Goal: Task Accomplishment & Management: Use online tool/utility

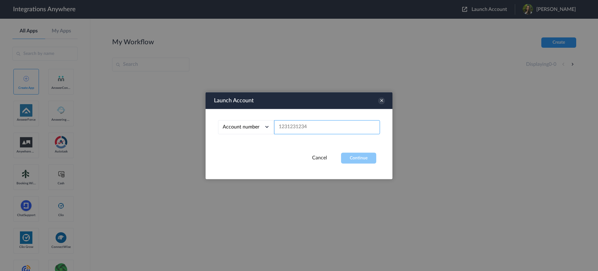
click at [315, 127] on input "text" at bounding box center [327, 127] width 106 height 14
paste input "2132910261"
type input "2132910261"
click at [355, 159] on button "Continue" at bounding box center [358, 157] width 35 height 11
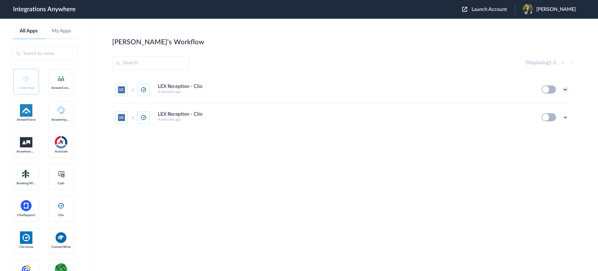
click at [564, 91] on icon at bounding box center [565, 89] width 6 height 6
click at [475, 86] on div "LEX Reception - Clio 4 minutes ago" at bounding box center [345, 88] width 375 height 10
click at [565, 116] on icon at bounding box center [565, 117] width 6 height 6
click at [554, 155] on li "Delete" at bounding box center [548, 155] width 40 height 12
click at [536, 154] on icon at bounding box center [535, 155] width 4 height 5
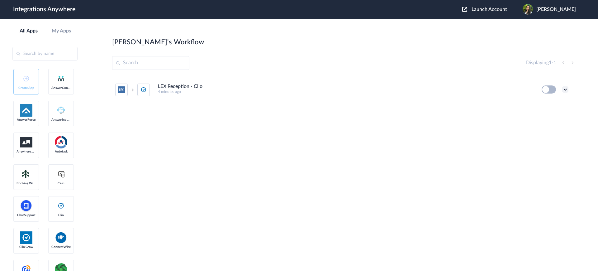
click at [566, 87] on icon at bounding box center [565, 89] width 6 height 6
click at [543, 105] on link "Edit" at bounding box center [540, 104] width 15 height 4
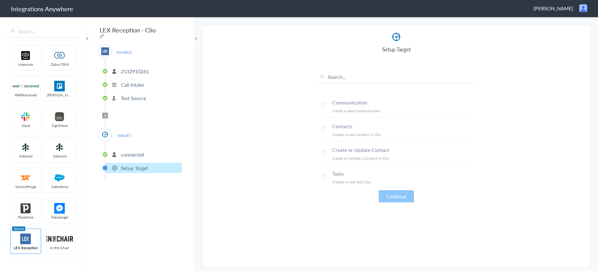
click at [323, 152] on span at bounding box center [323, 152] width 4 height 4
click at [391, 197] on button "Continue" at bounding box center [396, 196] width 35 height 12
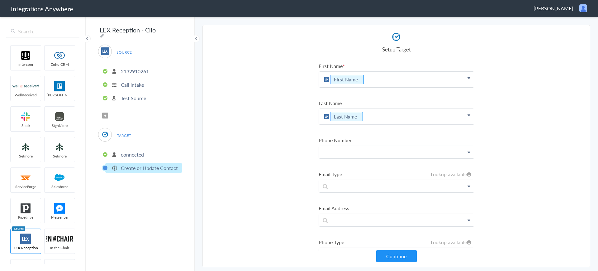
click at [344, 87] on p at bounding box center [396, 80] width 155 height 16
click at [0, 0] on link "Phone" at bounding box center [0, 0] width 0 height 0
click at [341, 87] on p at bounding box center [396, 80] width 155 height 16
click at [273, 185] on section "Select Account 2132910261 Rename Delete (4 minutes ago) 2132910261 Rename Delet…" at bounding box center [396, 146] width 388 height 242
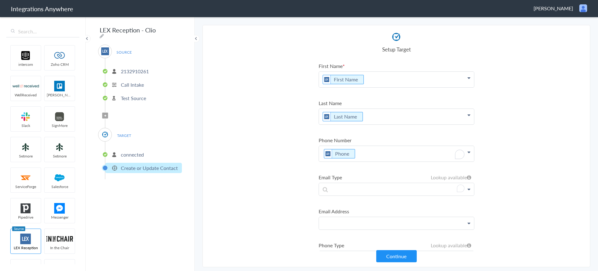
click at [329, 87] on p at bounding box center [396, 80] width 155 height 16
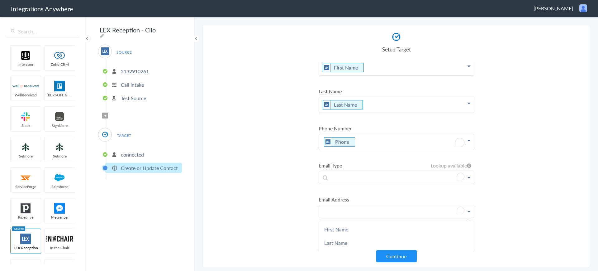
scroll to position [78, 0]
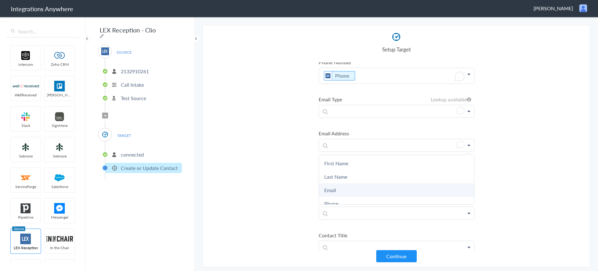
click at [0, 0] on link "Email" at bounding box center [0, 0] width 0 height 0
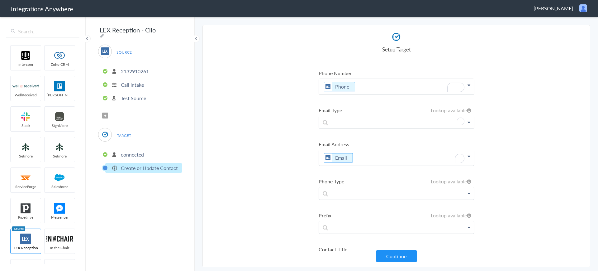
scroll to position [0, 0]
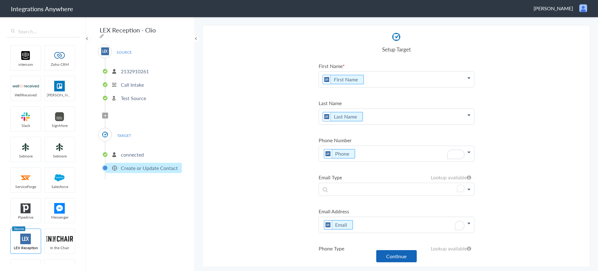
click at [394, 254] on button "Continue" at bounding box center [396, 256] width 40 height 12
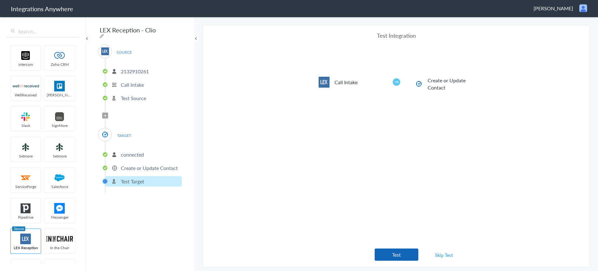
click at [389, 255] on button "Test" at bounding box center [397, 254] width 44 height 12
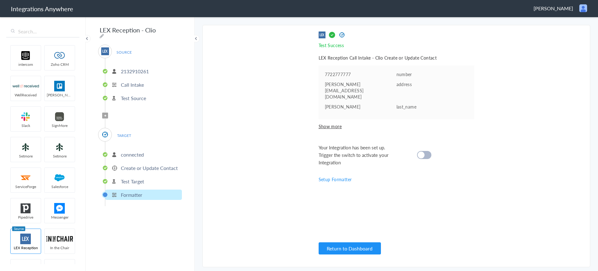
click at [418, 151] on cite at bounding box center [421, 154] width 7 height 7
click at [347, 248] on button "Return to Dashboard" at bounding box center [350, 248] width 62 height 12
